Goal: Contribute content

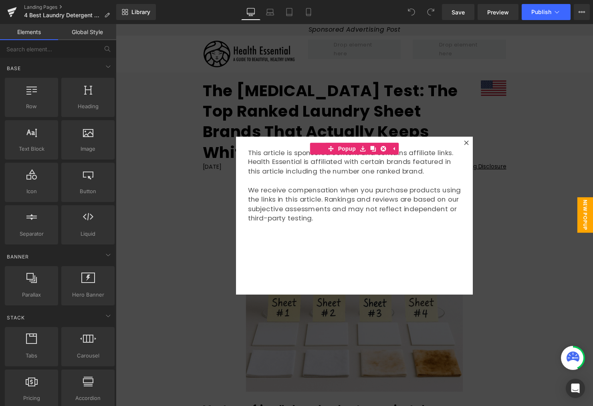
click at [529, 130] on div at bounding box center [358, 218] width 485 height 388
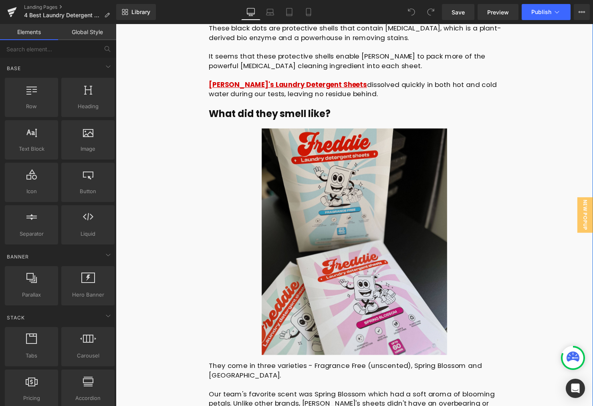
scroll to position [2403, 0]
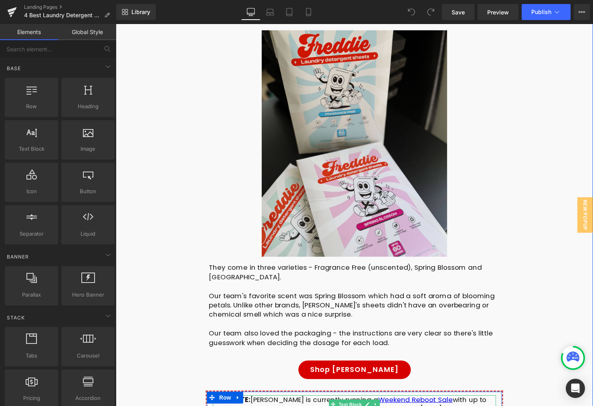
click at [275, 401] on div "🎉 UPDATE: [PERSON_NAME] is currently running a Weekend Reboot Sale with up to 5…" at bounding box center [358, 410] width 288 height 19
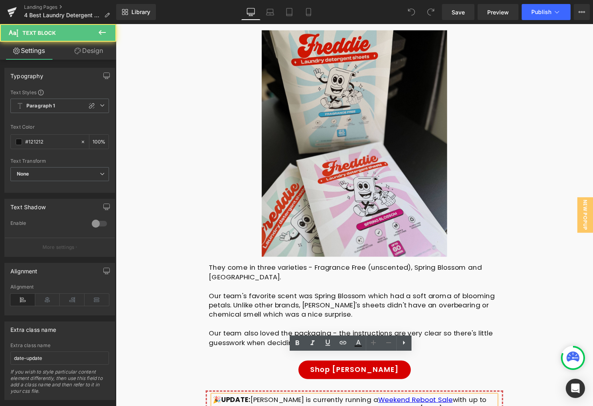
click at [218, 401] on div "🎉 UPDATE: [PERSON_NAME] is currently running a Weekend Reboot Sale with up to 5…" at bounding box center [358, 410] width 288 height 19
click at [222, 401] on div "🫧 UPDATE: [PERSON_NAME] is currently running a Weekend Reboot Sale with up to 5…" at bounding box center [358, 410] width 288 height 19
click at [223, 401] on strong "UPDATE:" at bounding box center [238, 406] width 30 height 10
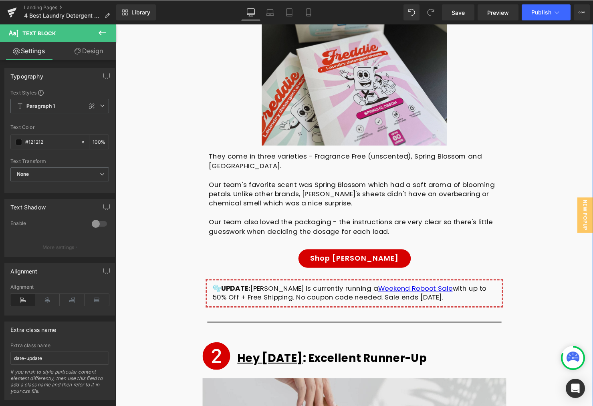
scroll to position [2604, 0]
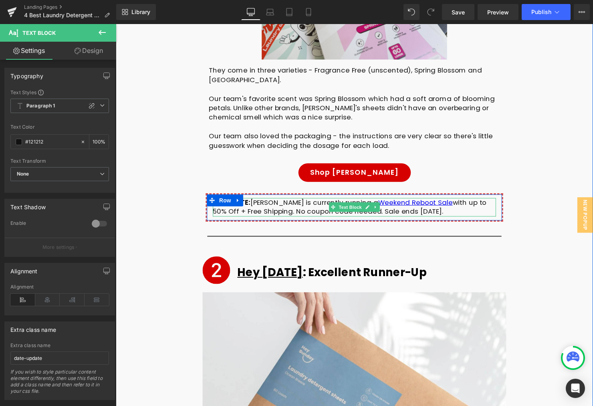
click at [437, 201] on div "🫧 UPDATE: [PERSON_NAME] is currently running a Weekend Reboot Sale with up to 5…" at bounding box center [358, 210] width 288 height 19
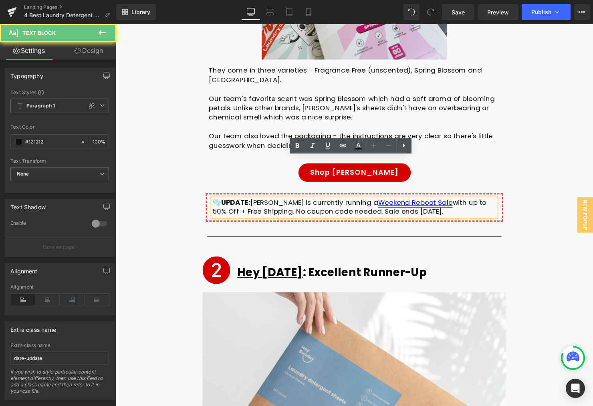
click at [412, 200] on link "Weekend Reboot Sale" at bounding box center [420, 205] width 76 height 10
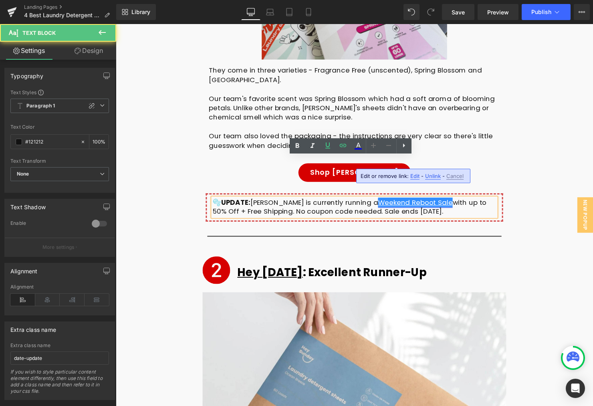
click at [413, 200] on link "Weekend Reboot Sale" at bounding box center [420, 205] width 76 height 10
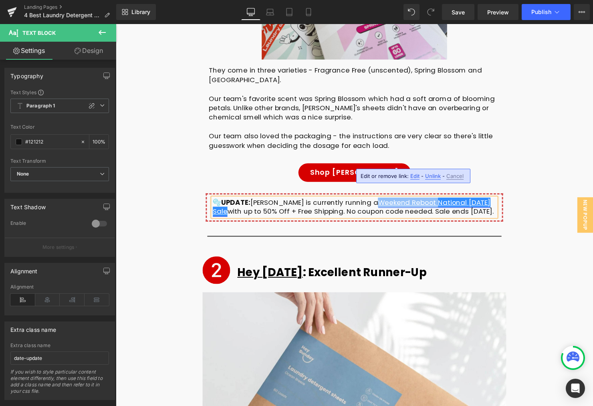
drag, startPoint x: 412, startPoint y: 162, endPoint x: 356, endPoint y: 163, distance: 56.1
click at [356, 200] on link "Weekend Reboot National [DATE] Sale" at bounding box center [355, 209] width 282 height 19
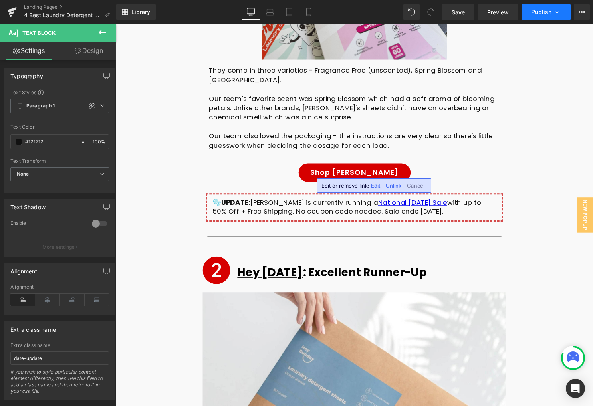
click at [528, 10] on button "Publish" at bounding box center [546, 12] width 49 height 16
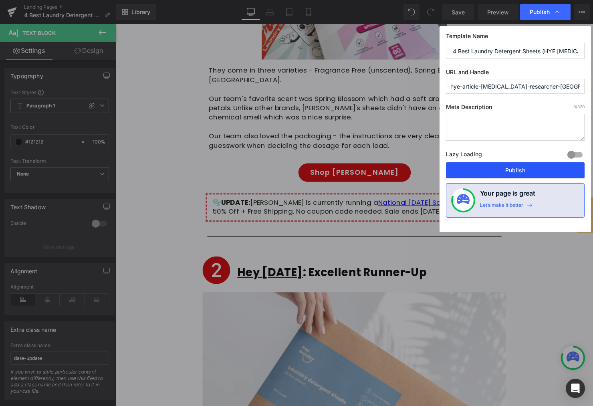
click at [496, 166] on button "Publish" at bounding box center [515, 170] width 139 height 16
